Goal: Information Seeking & Learning: Learn about a topic

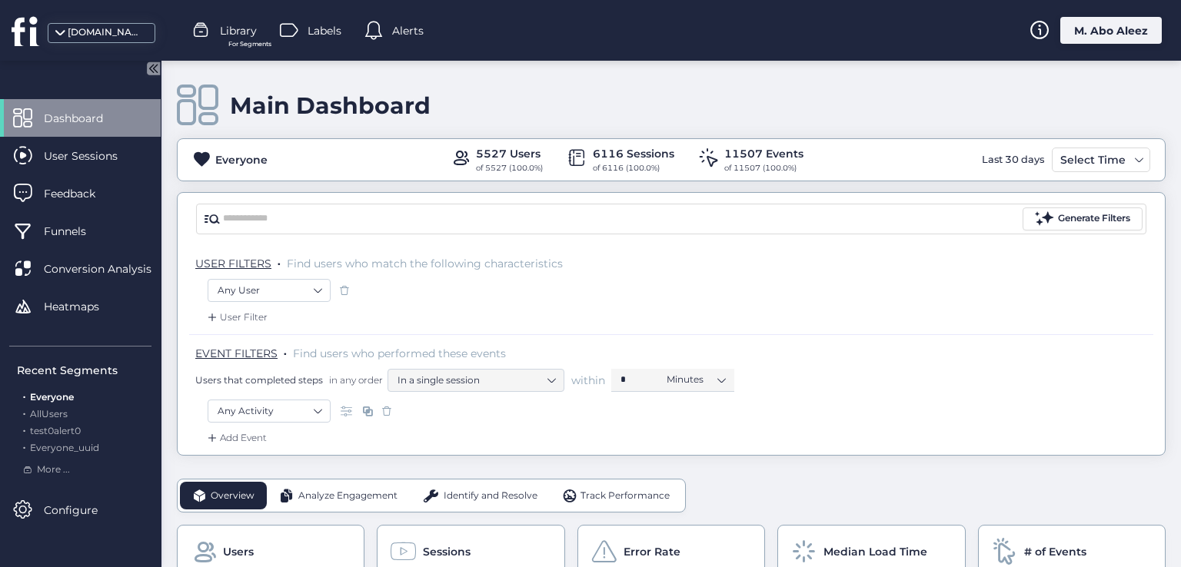
click at [386, 32] on div at bounding box center [375, 30] width 23 height 23
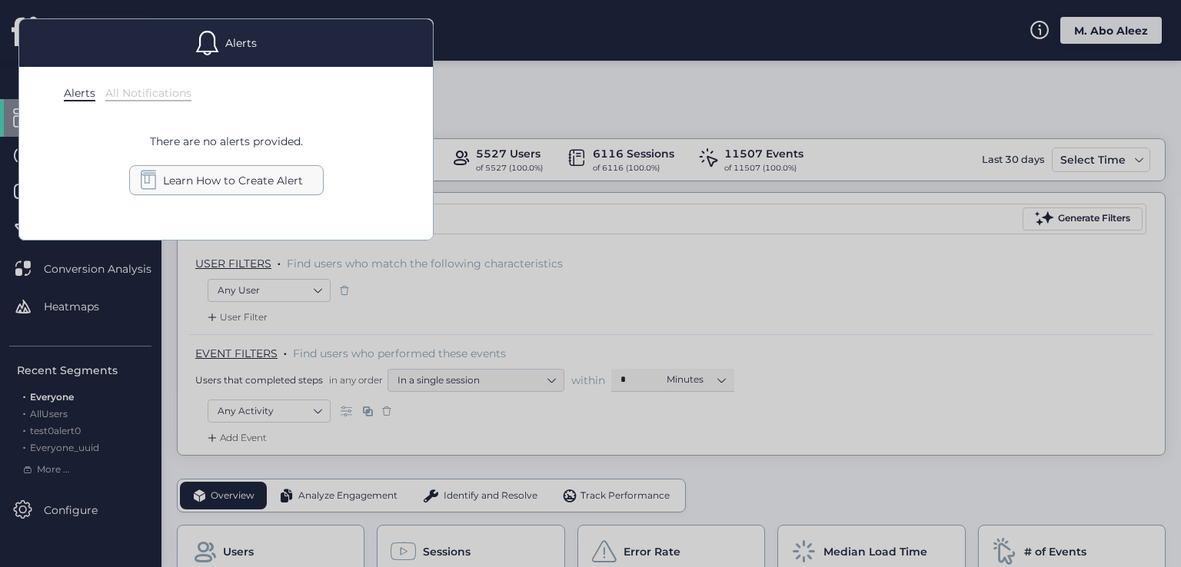
click at [283, 170] on div "Learn How to Create Alert" at bounding box center [226, 180] width 195 height 30
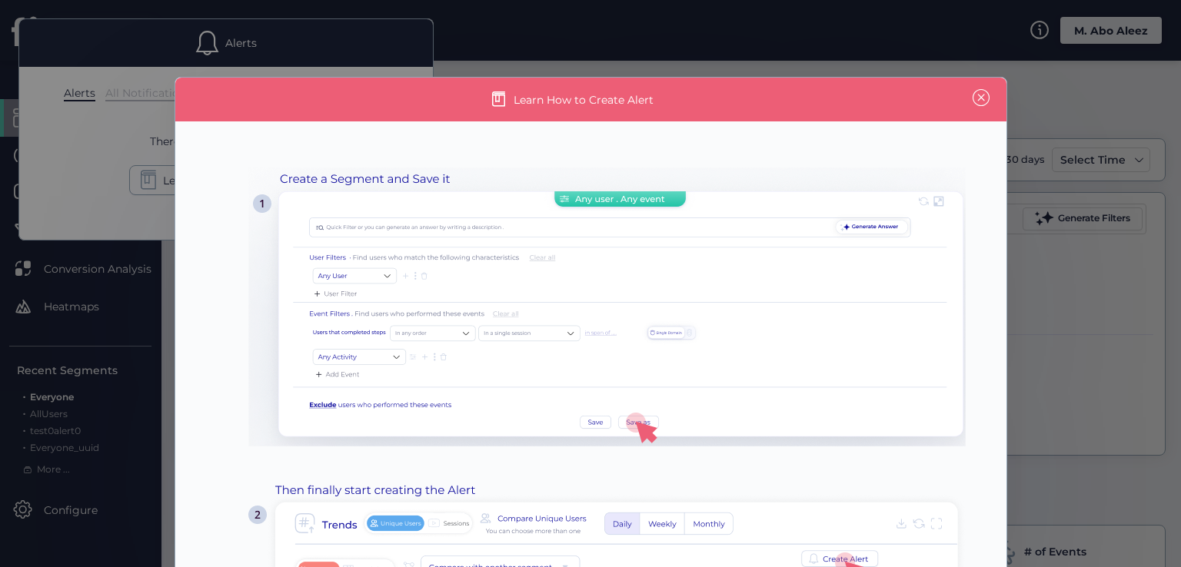
click at [980, 93] on span at bounding box center [981, 97] width 17 height 17
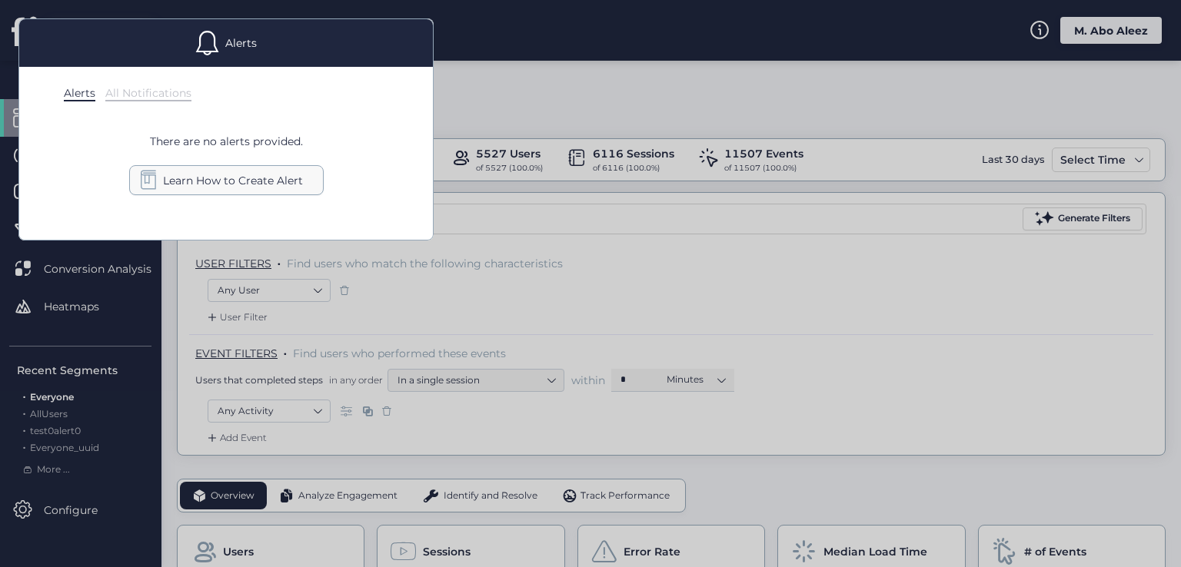
click at [254, 182] on span "Learn How to Create Alert" at bounding box center [233, 180] width 140 height 17
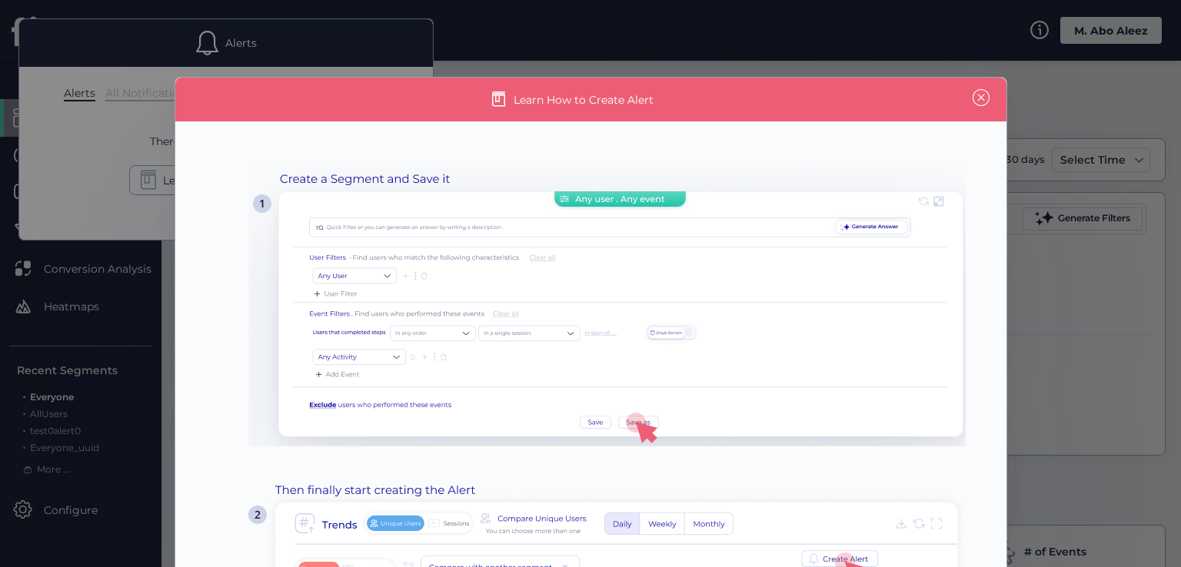
click at [978, 96] on span at bounding box center [981, 97] width 17 height 17
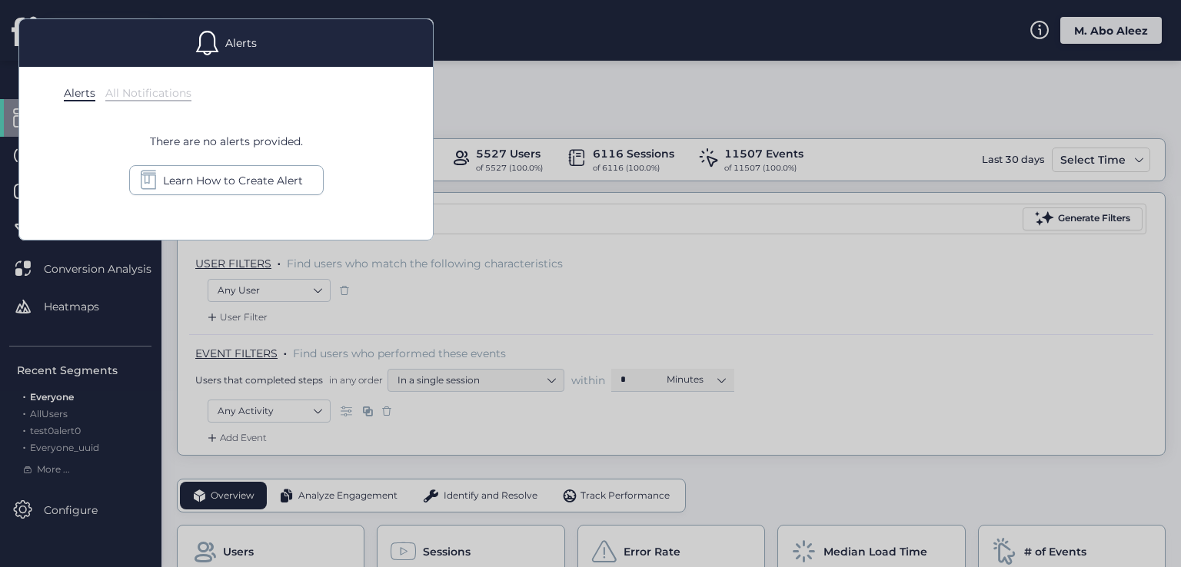
click at [168, 102] on div "Alerts All Notifications There are no alerts provided. Learn How to Create Alert" at bounding box center [226, 153] width 414 height 173
click at [157, 95] on div "All Notifications" at bounding box center [148, 93] width 86 height 15
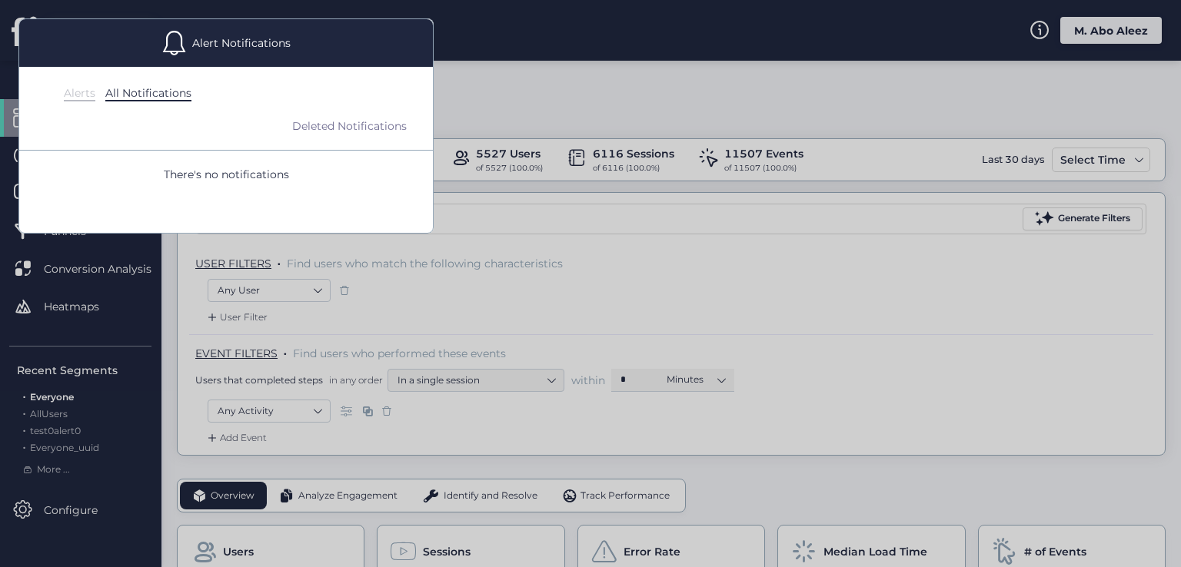
click at [88, 96] on div "Alerts" at bounding box center [80, 93] width 32 height 15
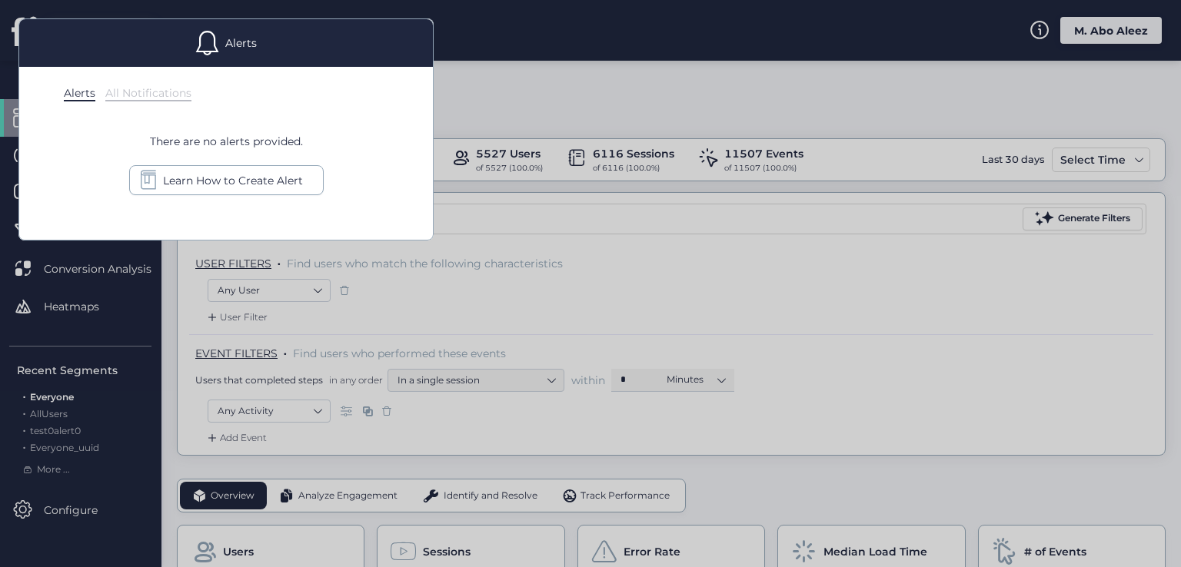
click at [283, 311] on div at bounding box center [590, 283] width 1181 height 567
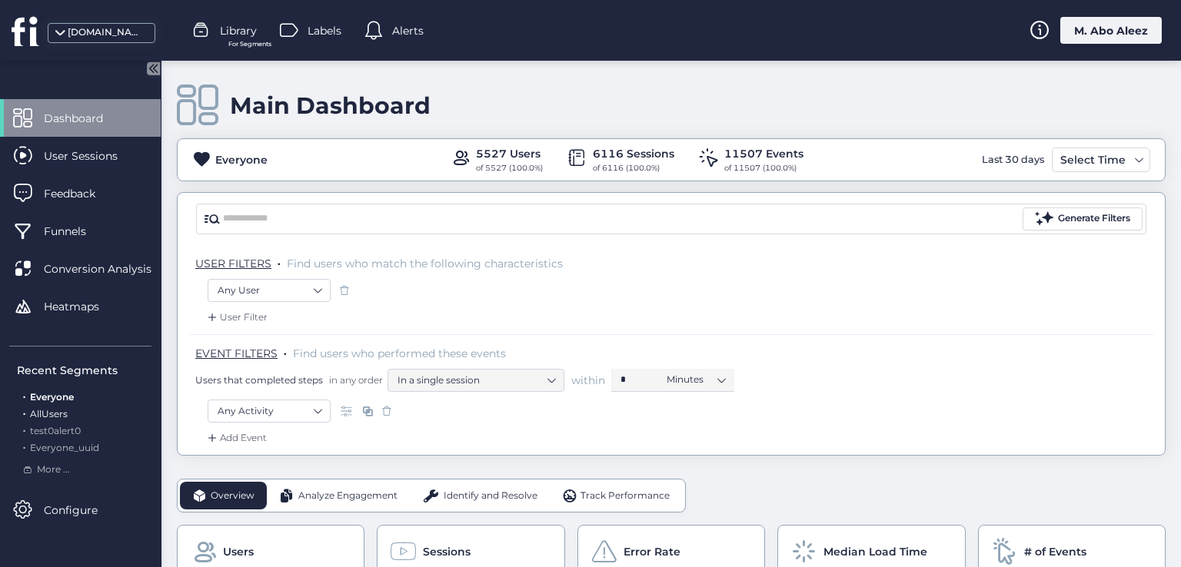
click at [52, 416] on span "AllUsers" at bounding box center [49, 414] width 38 height 12
click at [393, 28] on span "Alerts" at bounding box center [408, 30] width 32 height 17
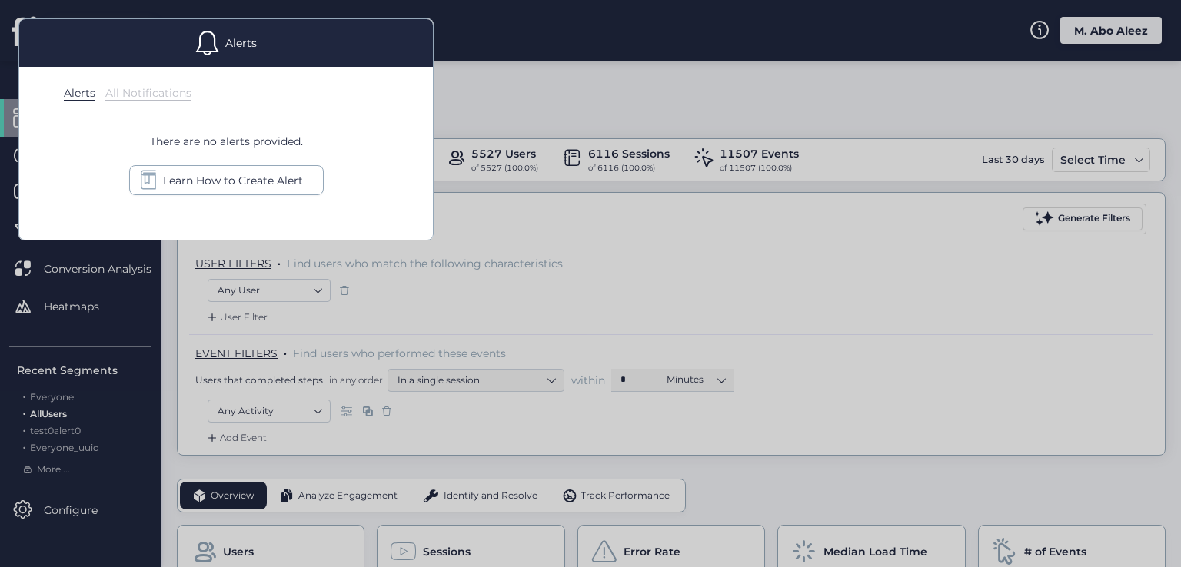
click at [586, 82] on div at bounding box center [590, 283] width 1181 height 567
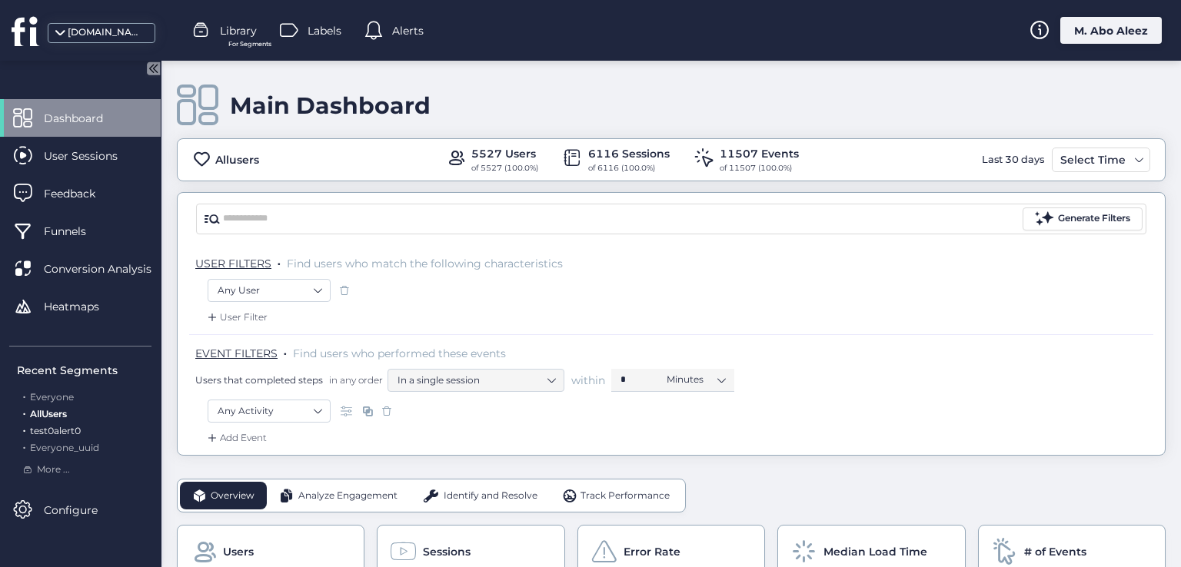
click at [65, 431] on span "test0alert0" at bounding box center [55, 431] width 51 height 12
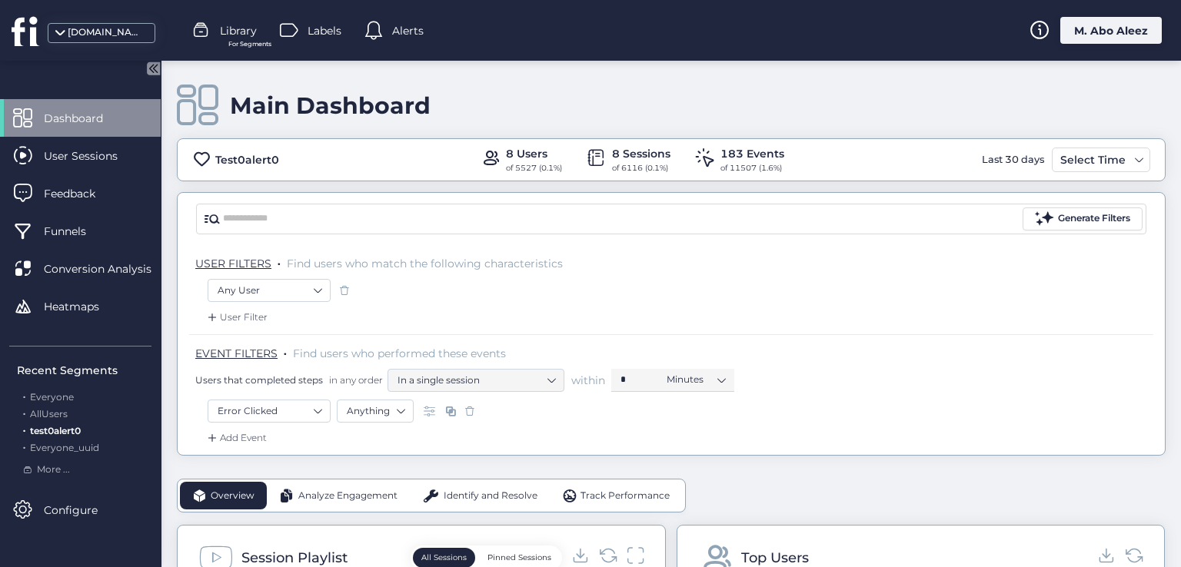
click at [398, 32] on span "Alerts" at bounding box center [408, 30] width 32 height 17
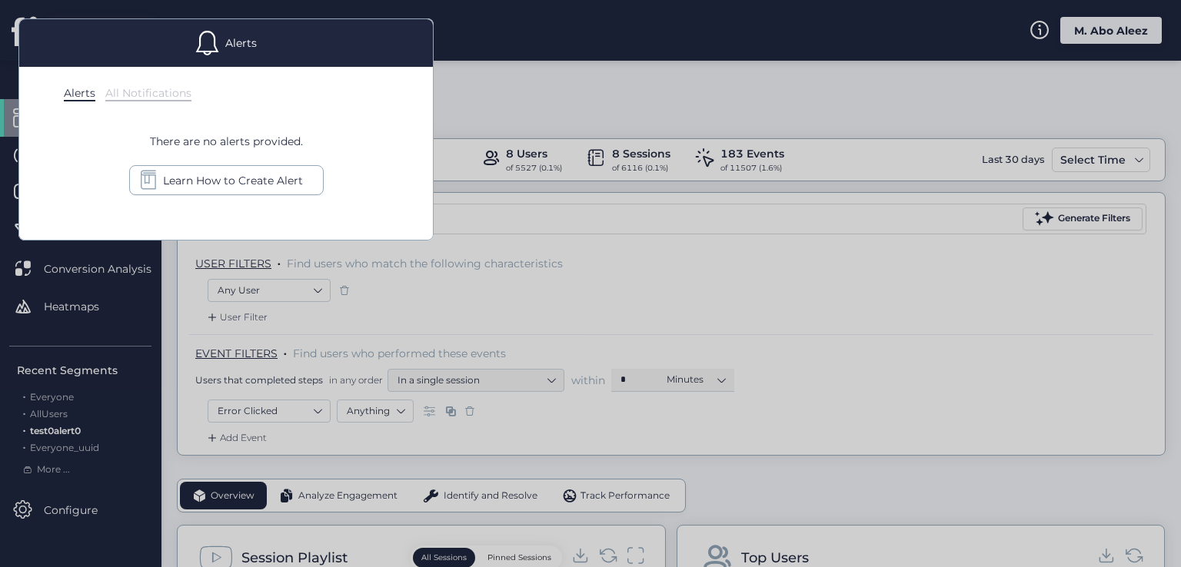
click at [559, 100] on div at bounding box center [590, 283] width 1181 height 567
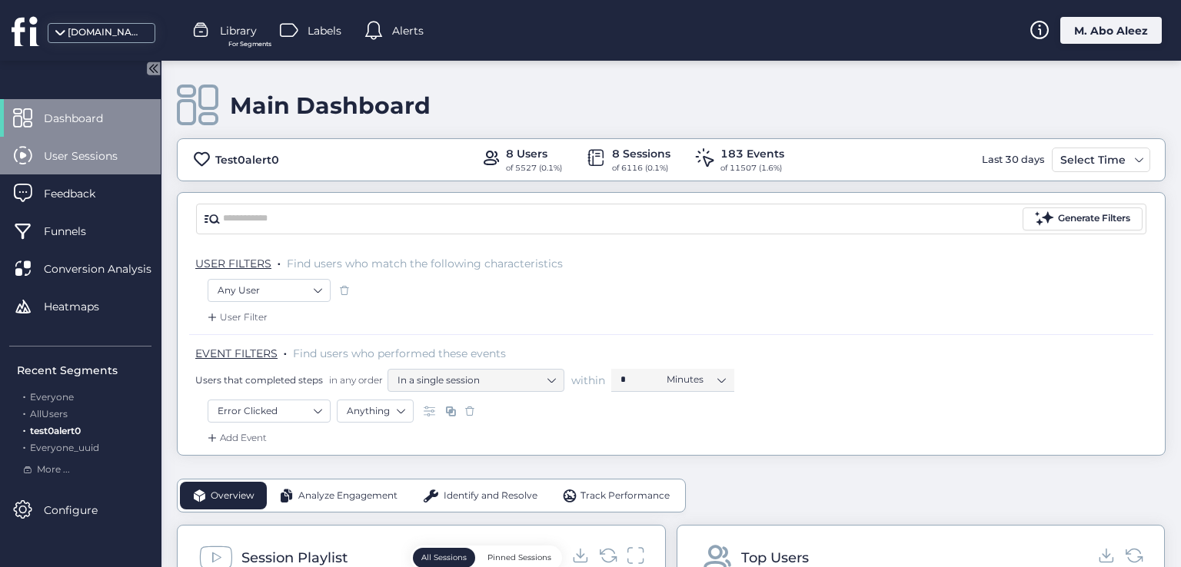
click at [94, 138] on div "User Sessions" at bounding box center [80, 156] width 161 height 38
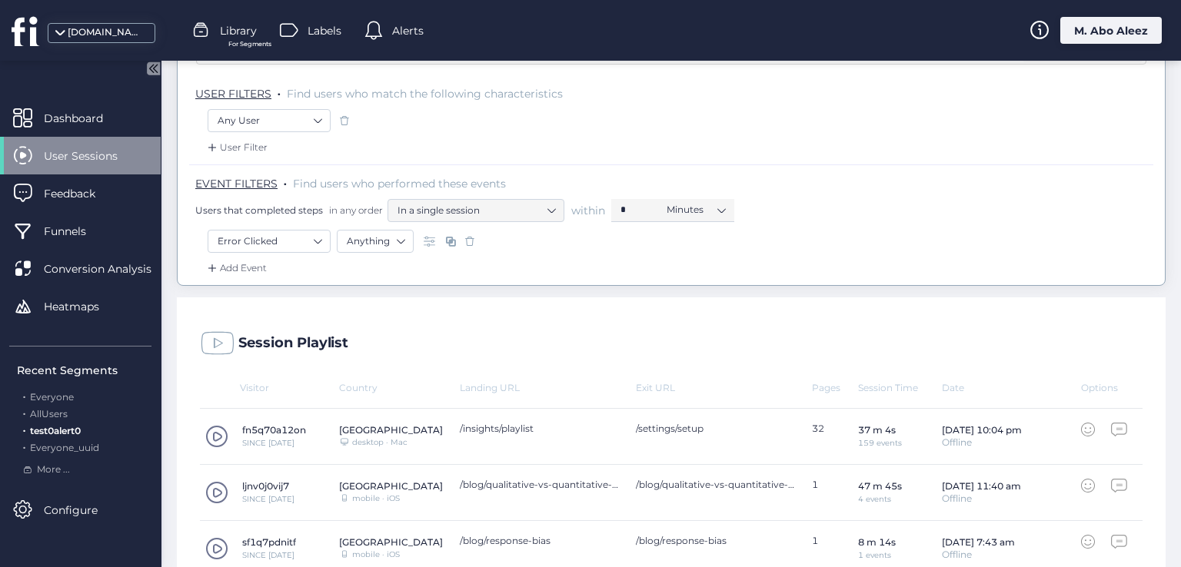
scroll to position [461, 0]
